Goal: Task Accomplishment & Management: Manage account settings

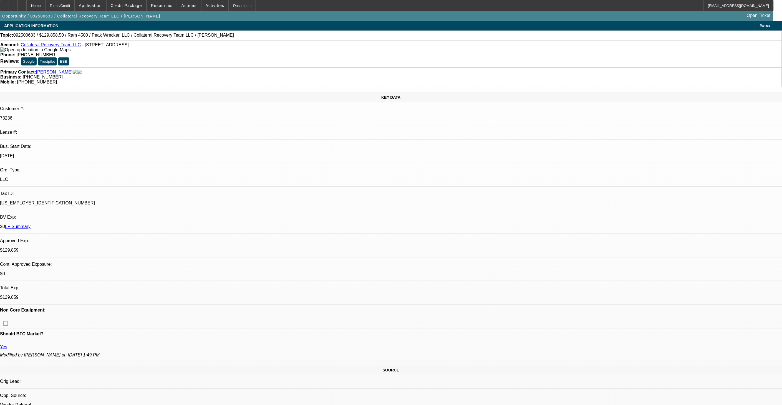
select select "0.15"
select select "0"
select select "3"
select select "0"
select select "6"
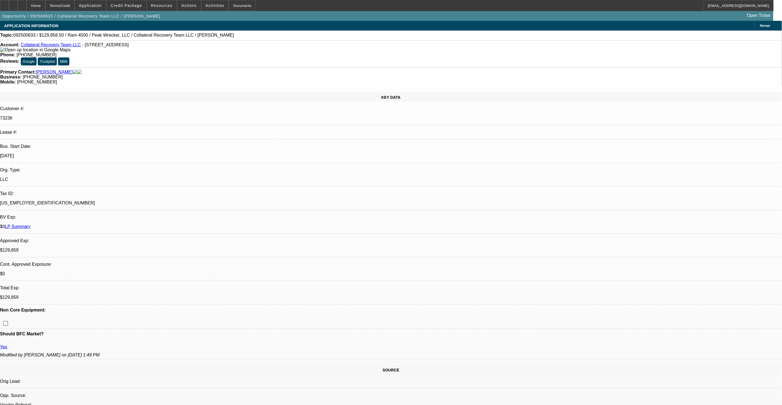
select select "0.15"
select select "0"
select select "3"
select select "0"
select select "6"
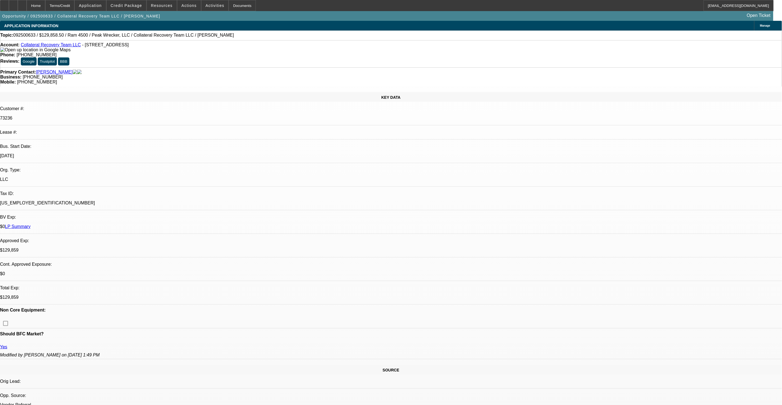
select select "0"
select select "2"
select select "0"
select select "6"
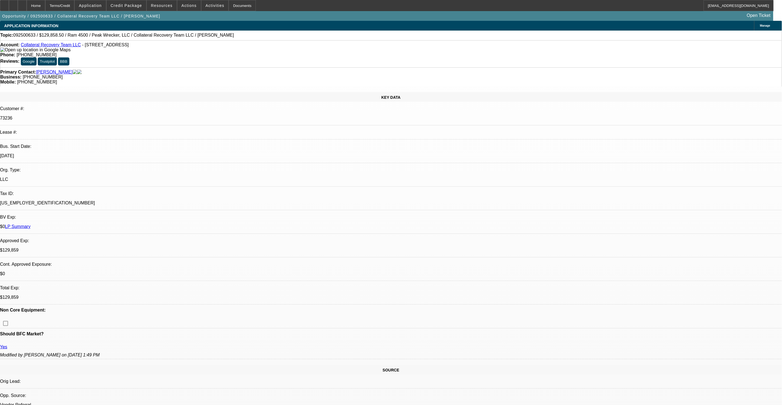
select select "0"
select select "2"
select select "0"
select select "6"
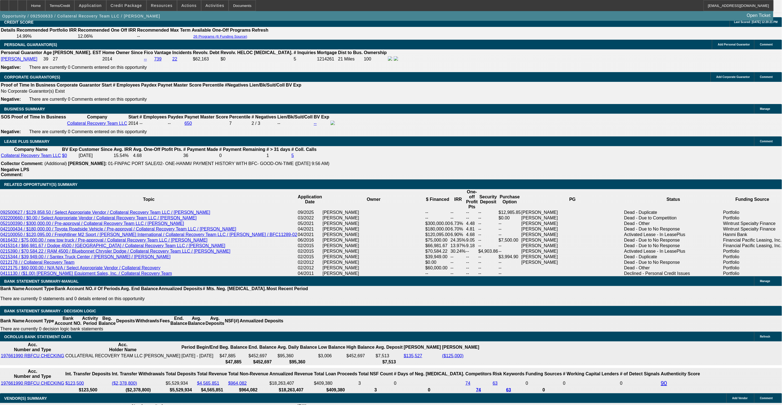
scroll to position [832, 0]
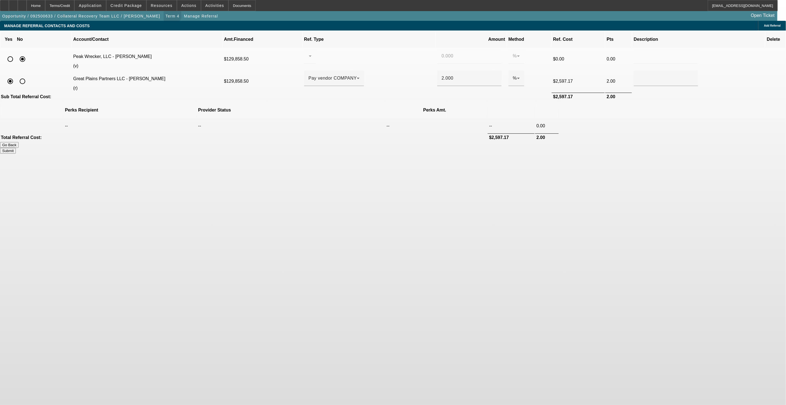
drag, startPoint x: 135, startPoint y: 13, endPoint x: 197, endPoint y: 14, distance: 61.9
click at [164, 13] on span "button" at bounding box center [173, 15] width 18 height 13
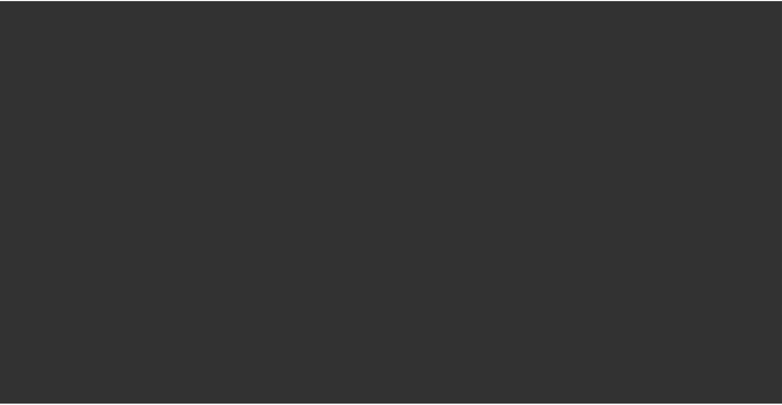
scroll to position [500, 0]
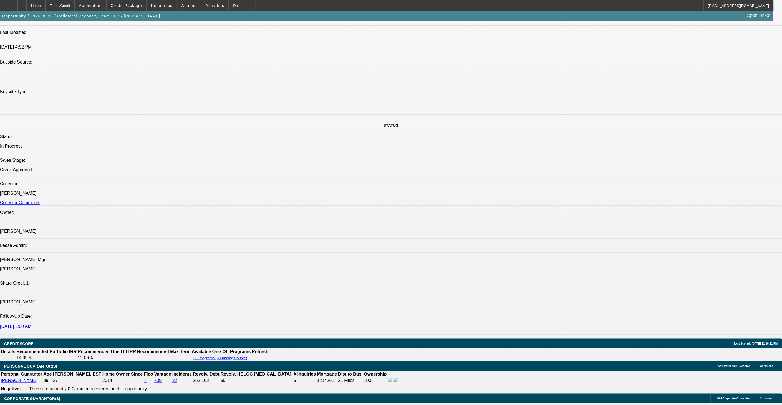
select select "0.15"
select select "0"
select select "3"
select select "0"
select select "6"
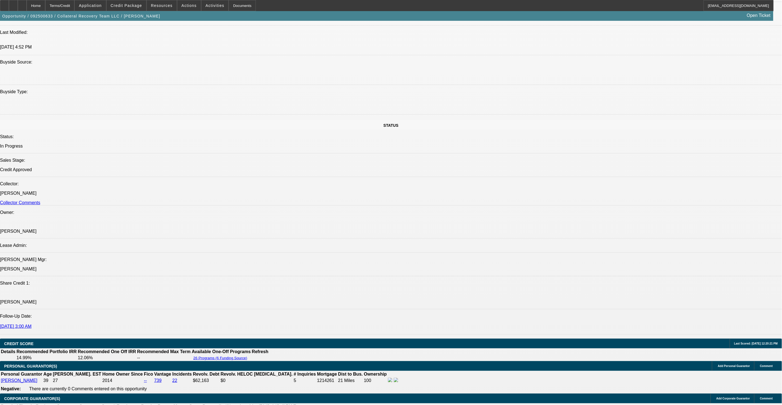
select select "0.15"
select select "0"
select select "3"
select select "0"
select select "6"
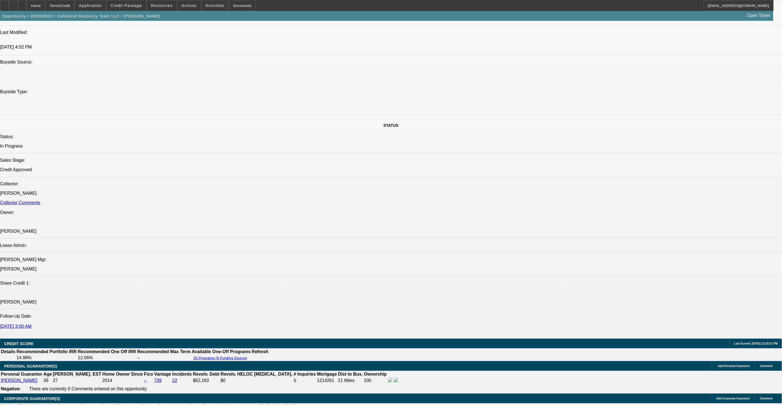
select select "0"
select select "2"
select select "0"
select select "6"
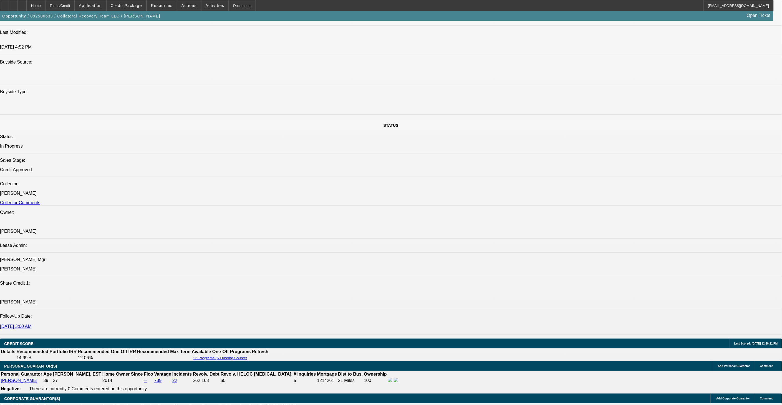
select select "0"
select select "2"
select select "0"
select select "6"
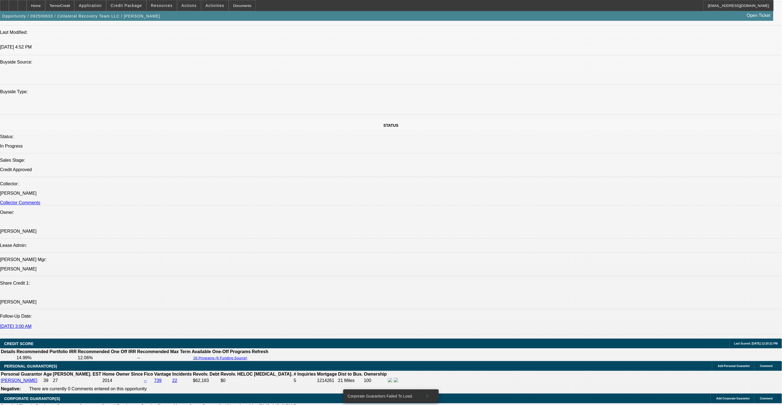
scroll to position [859, 0]
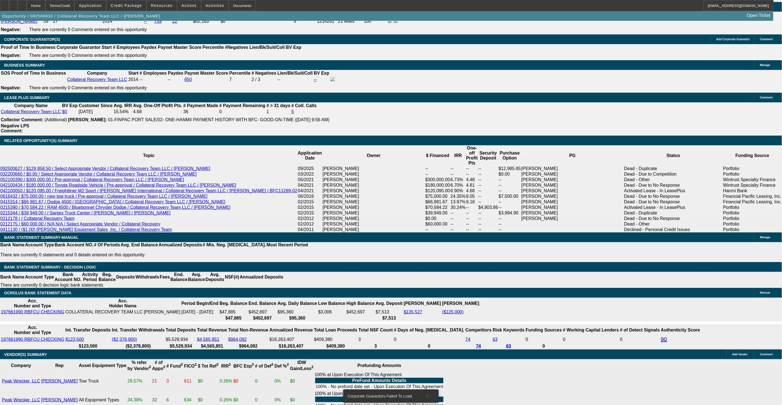
type input "4"
type input "UNKNOWN"
type input "$2,932.08"
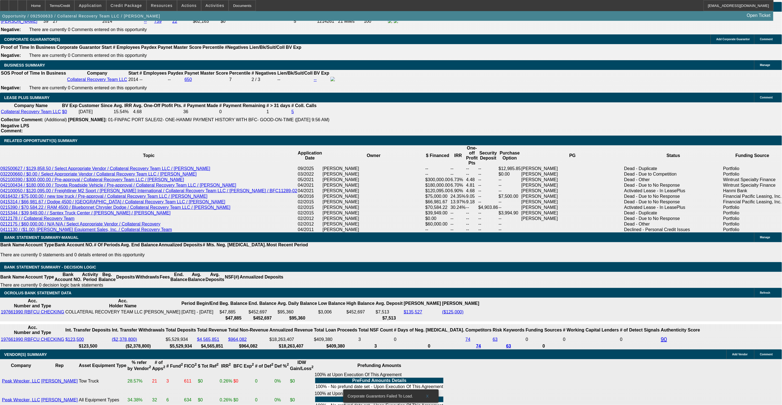
type input "$5,864.16"
type input "14"
type input "$2,760.98"
type input "$5,521.96"
type input "144"
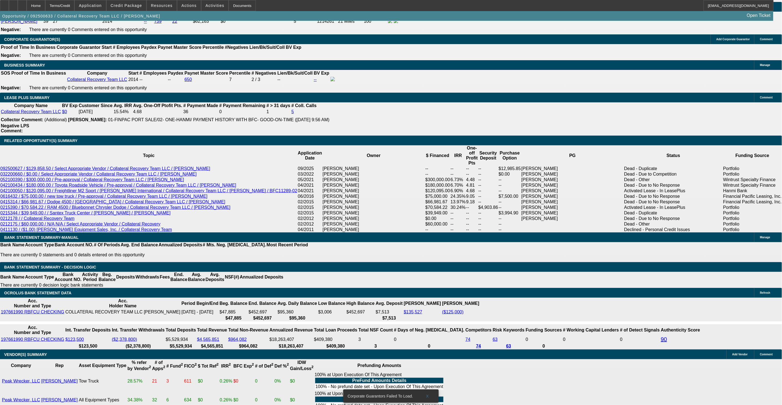
type input "$15,650.95"
type input "$31,301.90"
type input "14"
type input "$3,548.58"
type input "$7,097.16"
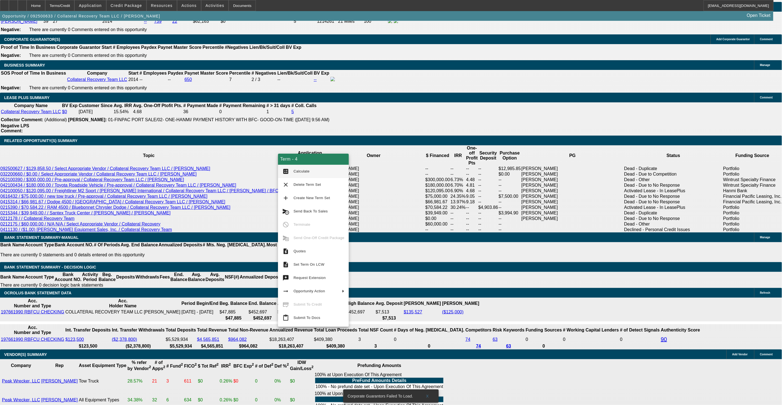
drag, startPoint x: 294, startPoint y: 173, endPoint x: 256, endPoint y: 159, distance: 40.7
click at [256, 159] on body "Home Terms/Credit Application Credit Package Resources Actions Activities Docum…" at bounding box center [391, 276] width 782 height 2271
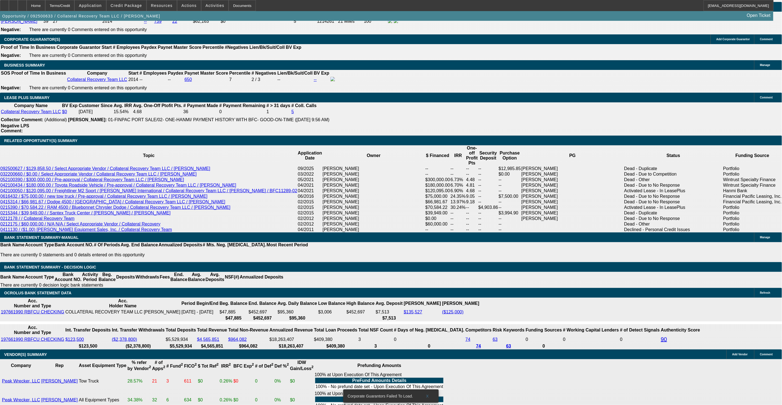
drag, startPoint x: 254, startPoint y: 217, endPoint x: 315, endPoint y: 215, distance: 60.5
type input "3550"
type input "$7,100.00"
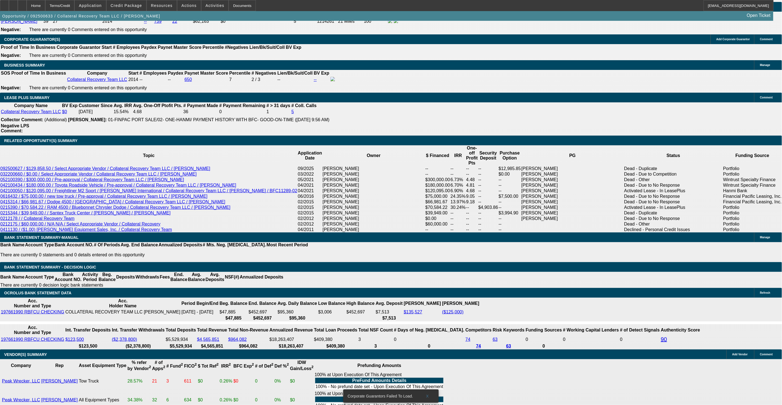
type input "14"
type input "$3,550.00"
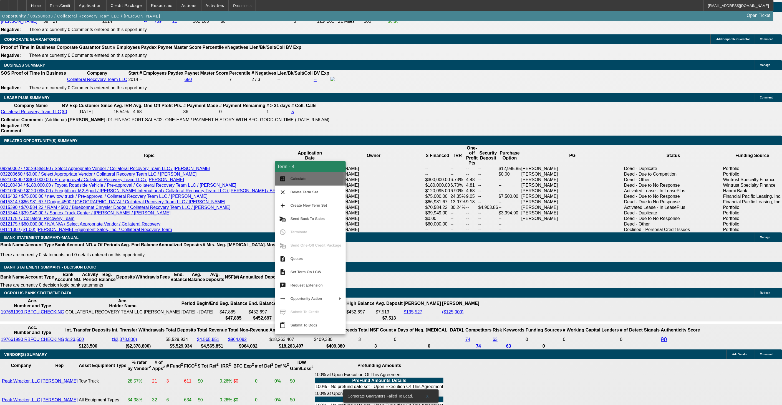
click at [288, 177] on button "calculate Calculate" at bounding box center [310, 178] width 71 height 13
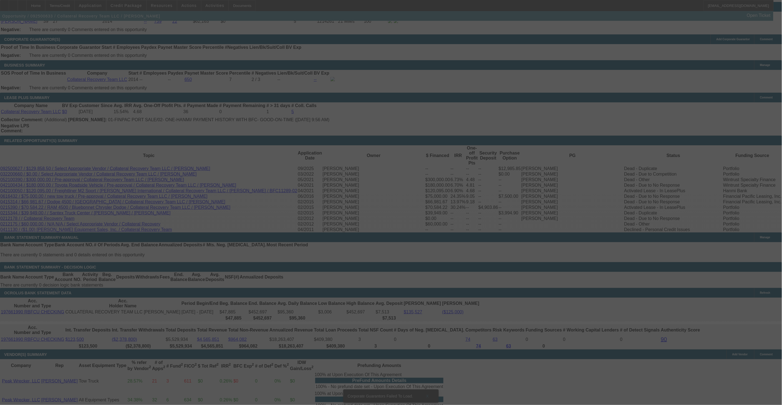
select select "0"
select select "2"
select select "0"
select select "6"
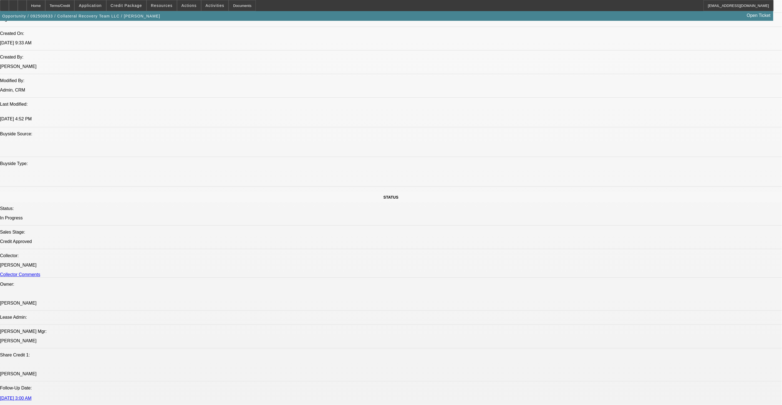
scroll to position [397, 0]
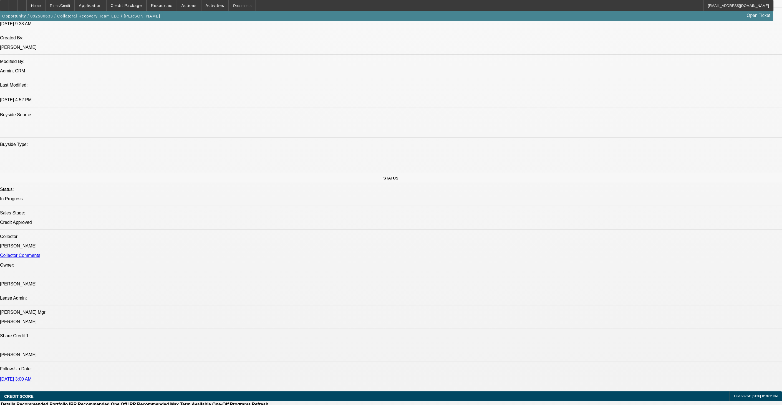
scroll to position [428, 0]
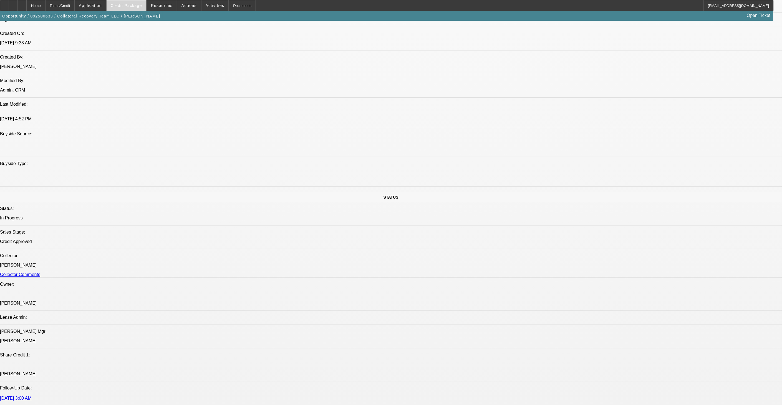
click at [135, 7] on span at bounding box center [127, 5] width 40 height 13
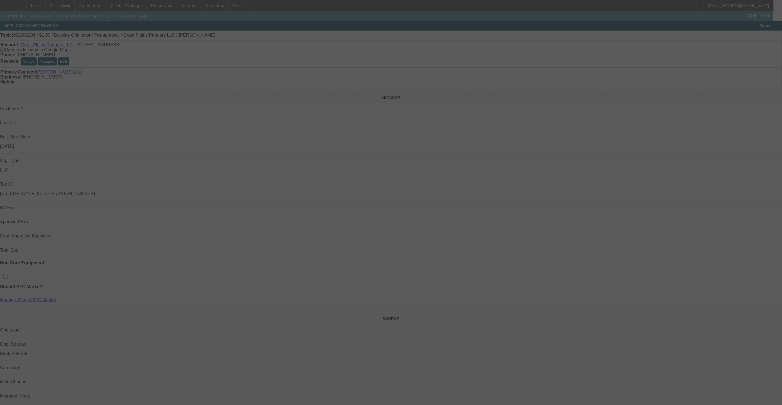
select select "0"
select select "2"
select select "0"
select select "6"
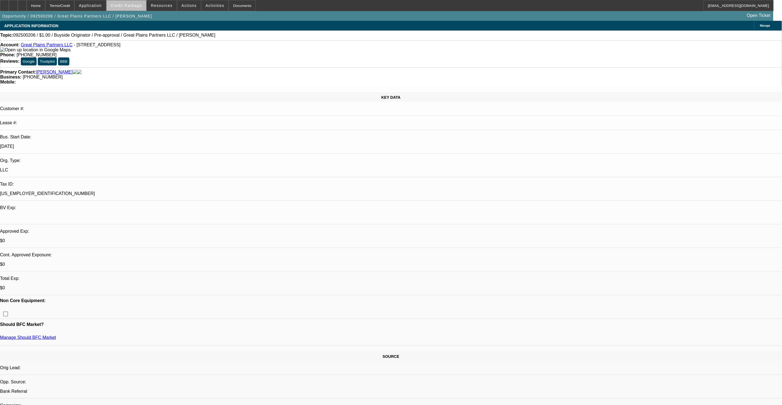
click at [144, 9] on span at bounding box center [127, 5] width 40 height 13
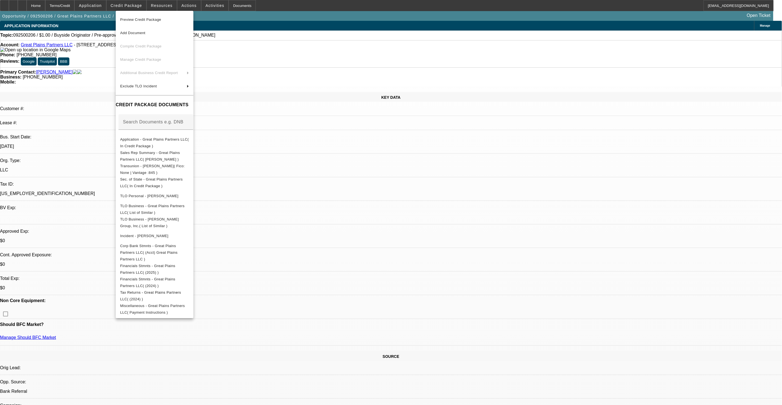
click at [303, 217] on div at bounding box center [391, 202] width 782 height 405
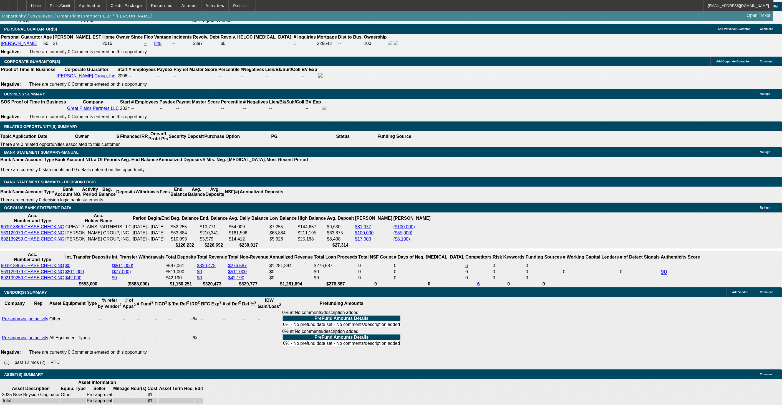
scroll to position [875, 0]
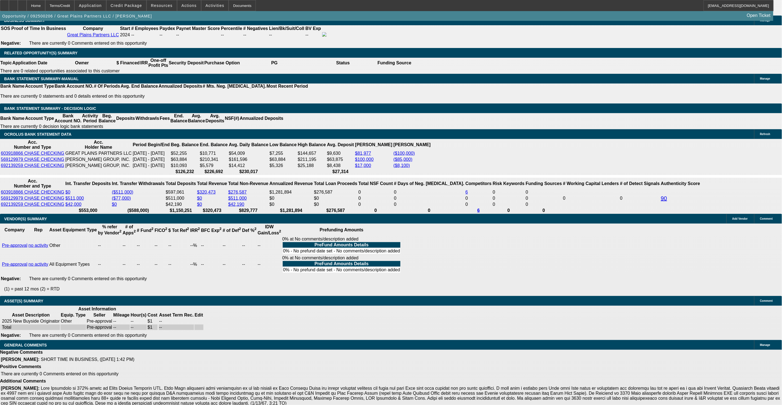
drag, startPoint x: 310, startPoint y: 223, endPoint x: 307, endPoint y: 221, distance: 3.5
click at [146, 8] on span at bounding box center [127, 5] width 40 height 13
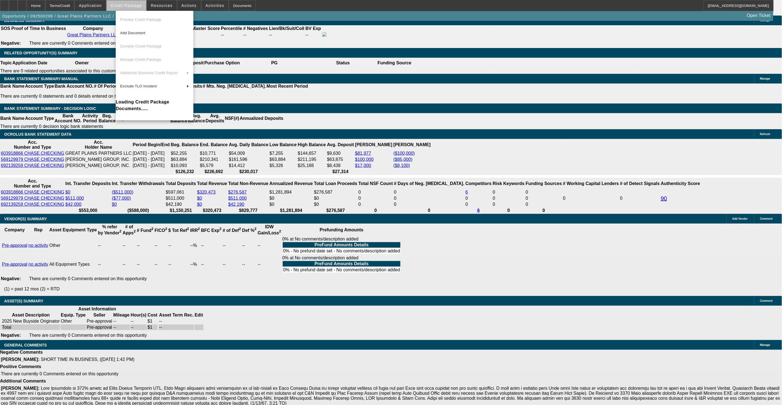
scroll to position [870, 0]
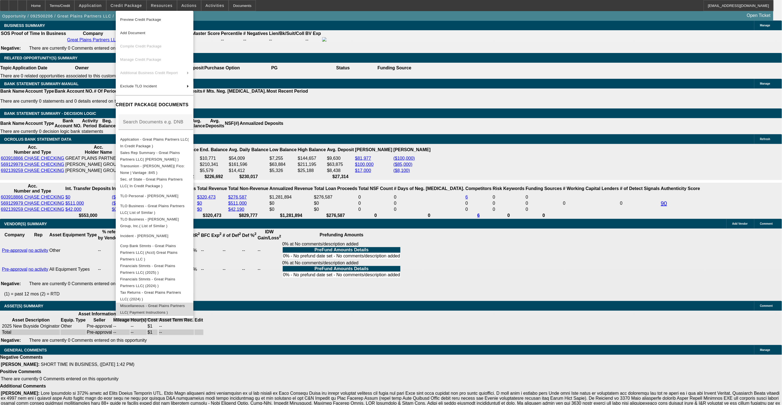
click at [182, 303] on span "Miscellaneous - Great Plains Partners LLC( Payment Instructions )" at bounding box center [152, 308] width 65 height 11
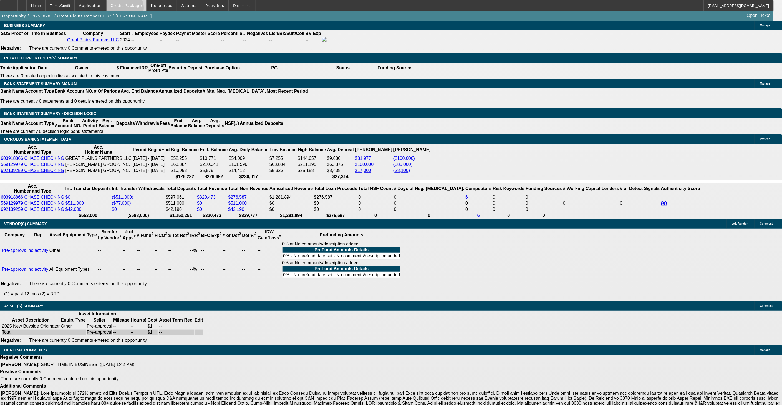
click at [133, 9] on span at bounding box center [127, 5] width 40 height 13
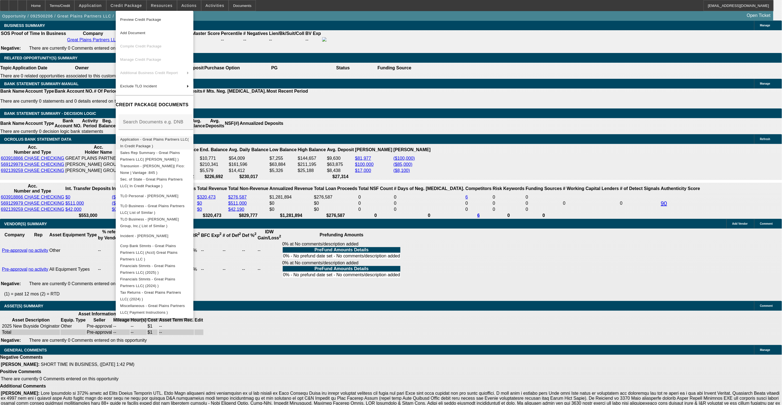
click at [189, 136] on button "Application - Great Plains Partners LLC( In Credit Package )" at bounding box center [155, 142] width 78 height 13
